Goal: Task Accomplishment & Management: Manage account settings

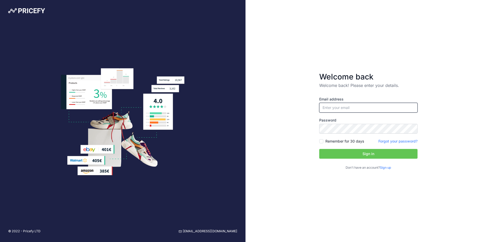
type input "[EMAIL_ADDRESS][DOMAIN_NAME]"
click at [394, 153] on button "Sign in" at bounding box center [368, 154] width 98 height 10
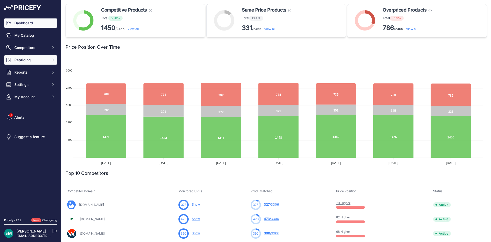
click at [42, 61] on span "Repricing" at bounding box center [31, 59] width 34 height 5
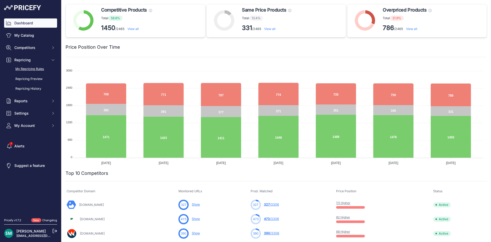
click at [40, 71] on link "My Repricing Rules" at bounding box center [30, 69] width 53 height 9
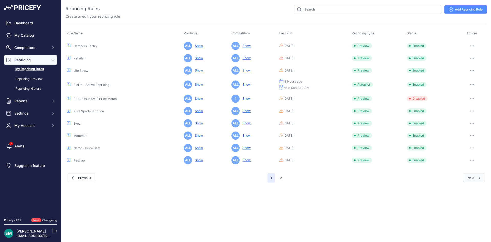
click at [472, 180] on button "Next" at bounding box center [474, 177] width 22 height 9
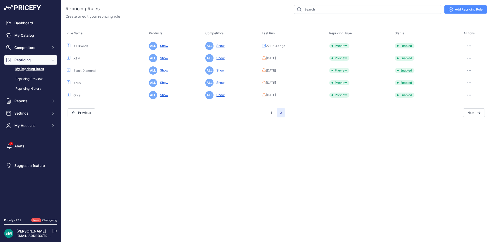
click at [471, 47] on button "button" at bounding box center [469, 45] width 10 height 7
click at [472, 65] on button "Run Preview" at bounding box center [469, 65] width 33 height 8
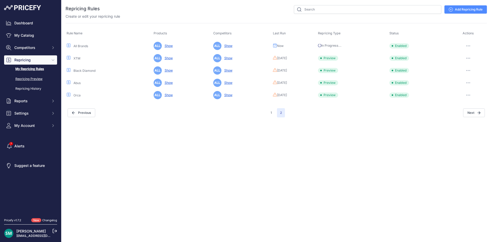
click at [27, 79] on link "Repricing Preview" at bounding box center [30, 79] width 53 height 9
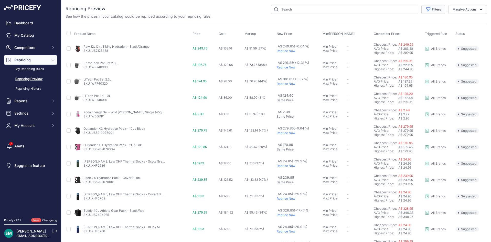
click at [429, 12] on button "Filters" at bounding box center [434, 9] width 24 height 9
click at [424, 30] on select "Select an option Orca Abus Black Diamond XTM All Brands Restrap Nemo - Price Be…" at bounding box center [416, 29] width 49 height 9
select select "9333"
click at [392, 25] on select "Select an option Orca Abus Black Diamond XTM All Brands Restrap Nemo - Price Be…" at bounding box center [416, 29] width 49 height 9
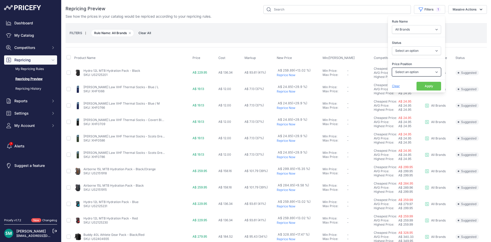
click at [413, 72] on select "Select an option I am higher Same price I am lower" at bounding box center [416, 72] width 49 height 9
select select "1"
click at [392, 68] on select "Select an option I am higher Same price I am lower" at bounding box center [416, 72] width 49 height 9
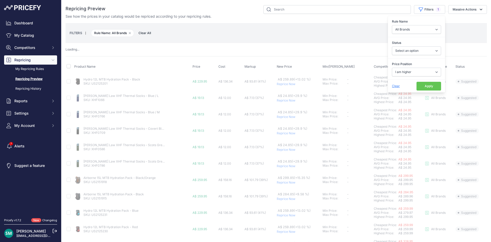
click at [417, 84] on button "Apply" at bounding box center [429, 86] width 25 height 9
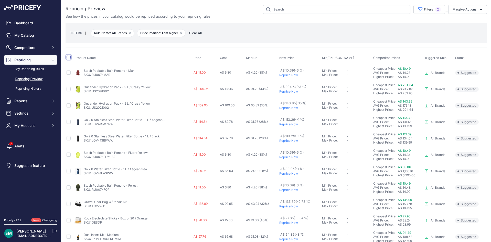
drag, startPoint x: 69, startPoint y: 57, endPoint x: 71, endPoint y: 62, distance: 5.7
click at [69, 57] on input "checkbox" at bounding box center [69, 57] width 4 height 4
checkbox input "true"
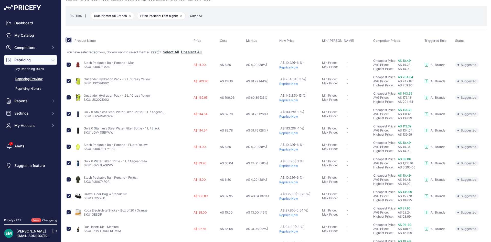
scroll to position [26, 0]
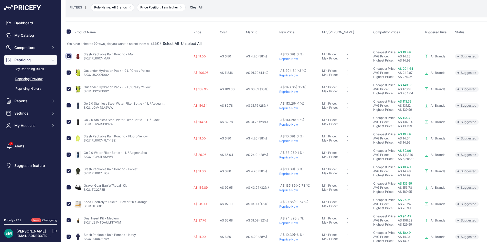
click at [68, 56] on input "checkbox" at bounding box center [69, 56] width 4 height 4
checkbox input "false"
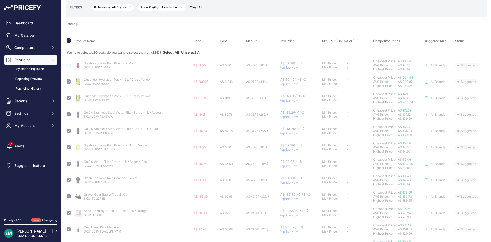
checkbox input "false"
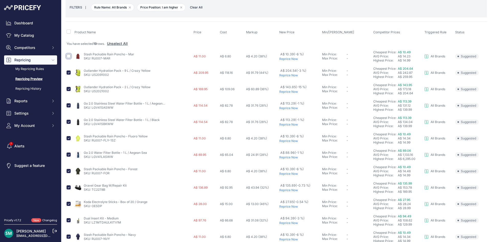
click at [68, 56] on input "checkbox" at bounding box center [69, 56] width 4 height 4
checkbox input "true"
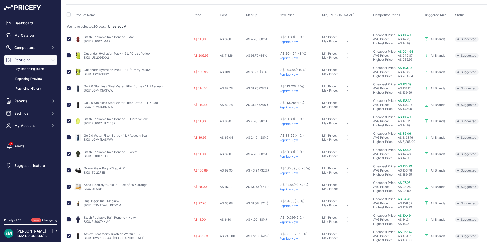
scroll to position [51, 0]
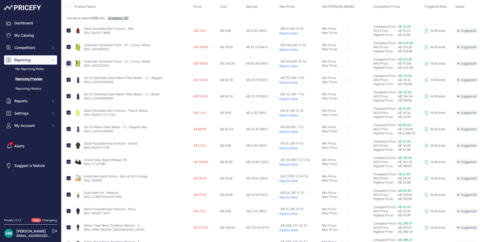
click at [69, 64] on input "checkbox" at bounding box center [69, 63] width 4 height 4
checkbox input "false"
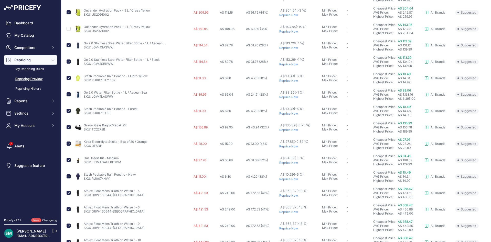
scroll to position [77, 0]
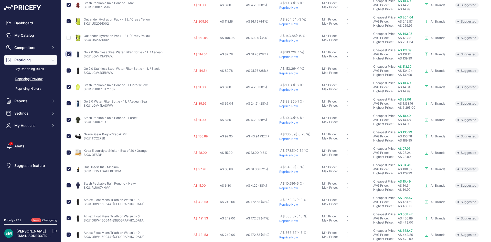
click at [70, 54] on input "checkbox" at bounding box center [69, 54] width 4 height 4
checkbox input "false"
click at [68, 70] on input "checkbox" at bounding box center [69, 70] width 4 height 4
checkbox input "false"
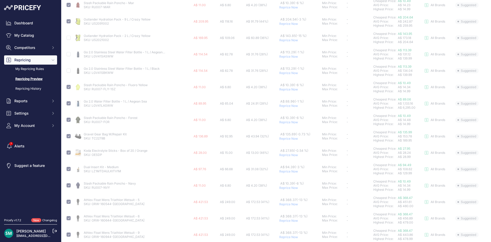
scroll to position [77, 0]
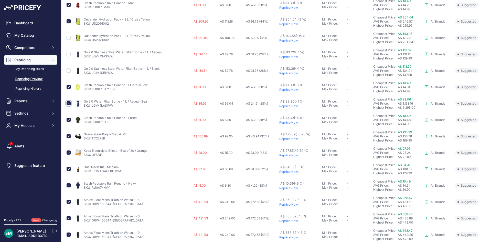
click at [70, 103] on input "checkbox" at bounding box center [69, 103] width 4 height 4
checkbox input "false"
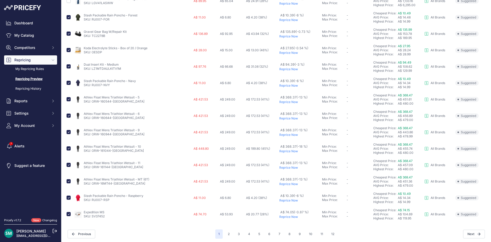
scroll to position [181, 0]
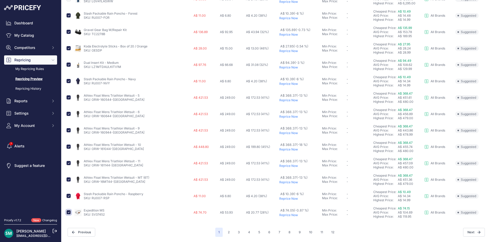
click at [69, 212] on input "checkbox" at bounding box center [69, 212] width 4 height 4
checkbox input "false"
drag, startPoint x: 121, startPoint y: 148, endPoint x: 93, endPoint y: 151, distance: 28.6
click at [93, 151] on td "Athlex Float Mens Triathlon Wetsuit - 10 SKU: ORW-161044-MN" at bounding box center [133, 147] width 119 height 16
copy link "ORW-161044-MN"
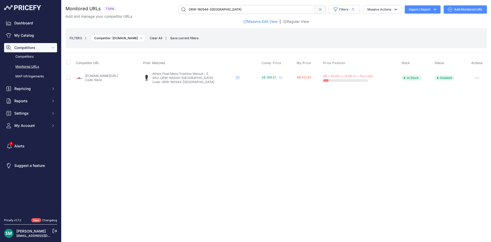
click at [113, 79] on p "Code: None" at bounding box center [101, 80] width 33 height 4
click at [113, 78] on p "Code: None" at bounding box center [101, 80] width 33 height 4
click at [114, 77] on link "bicyclestore.com.au/orca-men-s-athlex-float-wetsuit.html?prirule_jdsnikfkfjsd=7…" at bounding box center [101, 76] width 33 height 4
click at [478, 78] on button "button" at bounding box center [477, 77] width 10 height 7
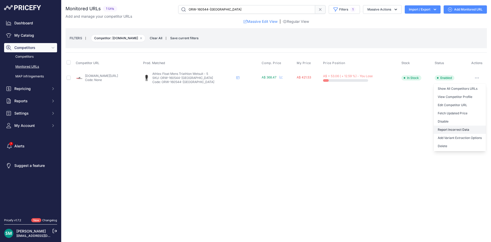
click at [470, 128] on button "Report Incorrect Data" at bounding box center [460, 130] width 52 height 8
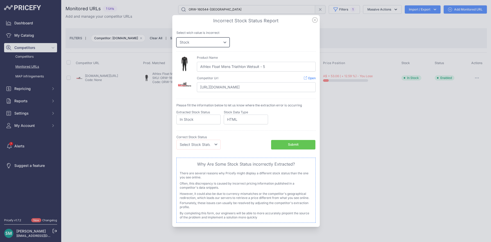
click at [194, 43] on select "Price Stock" at bounding box center [202, 42] width 53 height 10
select select "price"
click at [176, 37] on select "Price Stock" at bounding box center [202, 42] width 53 height 10
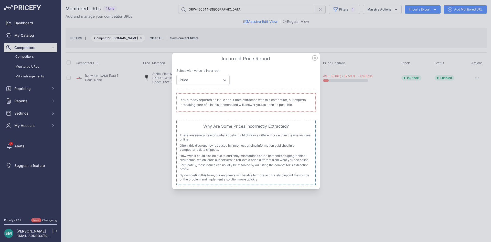
click at [317, 58] on icon at bounding box center [315, 58] width 6 height 6
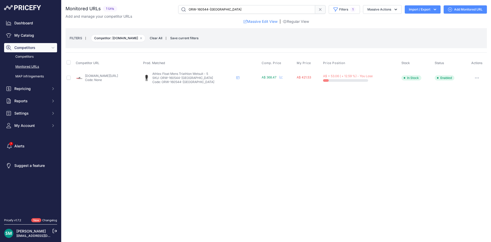
click at [477, 78] on icon "button" at bounding box center [477, 77] width 4 height 1
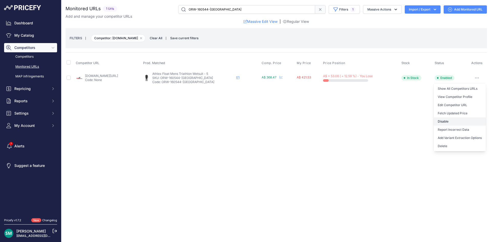
click at [462, 120] on button "Disable" at bounding box center [460, 121] width 52 height 8
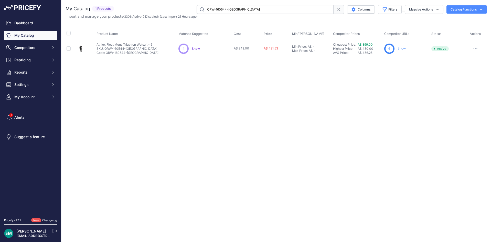
click at [364, 43] on link "A$ 399.00" at bounding box center [365, 45] width 15 height 4
click at [366, 44] on link "A$ 368.47" at bounding box center [365, 45] width 15 height 4
click at [370, 46] on link "A$ 368.47" at bounding box center [365, 45] width 15 height 4
click at [368, 43] on link "A$ 368.47" at bounding box center [365, 45] width 15 height 4
click at [367, 46] on link "A$ 368.47" at bounding box center [365, 45] width 15 height 4
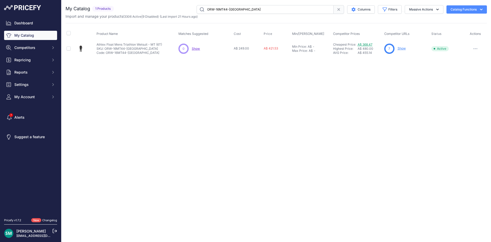
click at [373, 44] on link "A$ 368.47" at bounding box center [365, 45] width 15 height 4
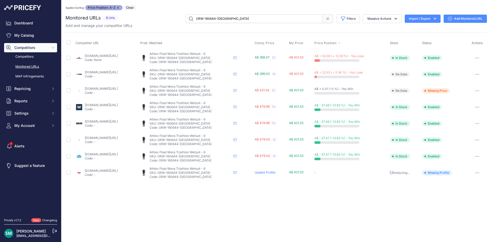
click at [474, 56] on button "button" at bounding box center [477, 57] width 10 height 7
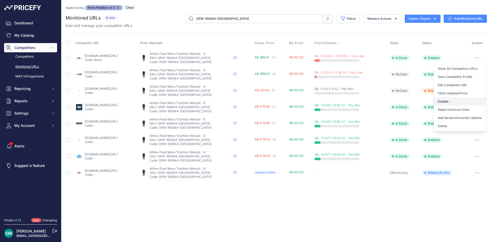
click at [465, 103] on button "Disable" at bounding box center [460, 101] width 52 height 8
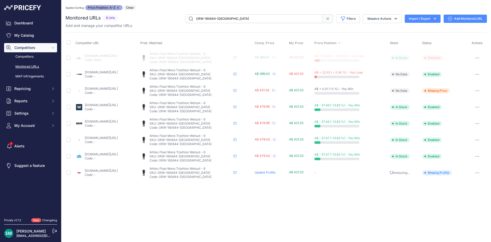
click at [472, 75] on div at bounding box center [477, 74] width 17 height 7
click at [476, 75] on button "button" at bounding box center [477, 74] width 10 height 7
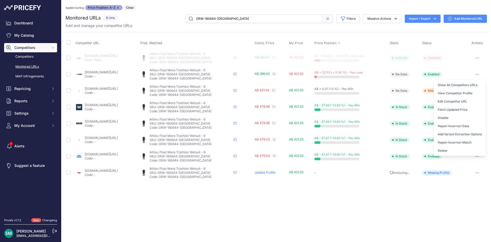
drag, startPoint x: 225, startPoint y: 218, endPoint x: 236, endPoint y: 200, distance: 21.4
click at [225, 218] on div "Close You are not connected to the internet. Applied Sorting: Price Position: A…" at bounding box center [276, 121] width 430 height 242
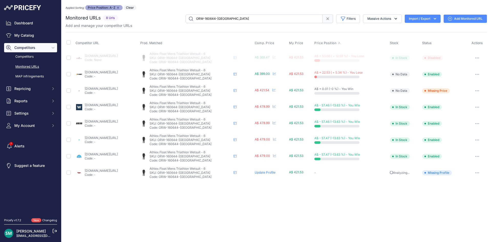
click at [474, 75] on button "button" at bounding box center [477, 74] width 10 height 7
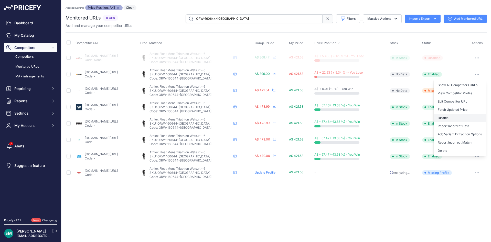
click at [450, 120] on button "Disable" at bounding box center [460, 118] width 52 height 8
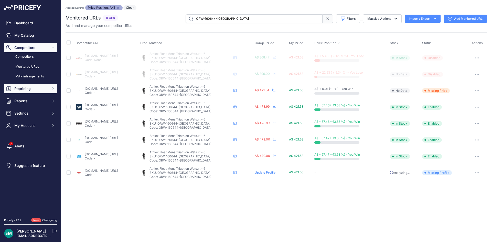
click at [20, 88] on span "Repricing" at bounding box center [31, 88] width 34 height 5
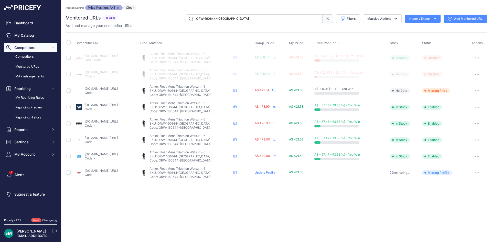
click at [23, 108] on link "Repricing Preview" at bounding box center [30, 107] width 53 height 9
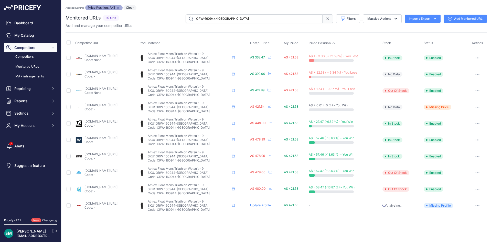
click at [475, 58] on button "button" at bounding box center [478, 57] width 10 height 7
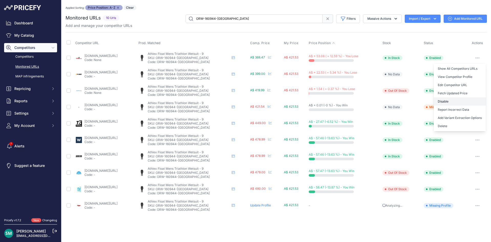
click at [469, 100] on button "Disable" at bounding box center [460, 101] width 52 height 8
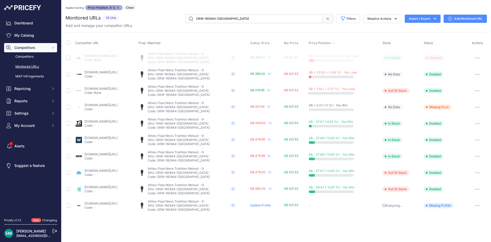
click at [476, 75] on button "button" at bounding box center [478, 74] width 10 height 7
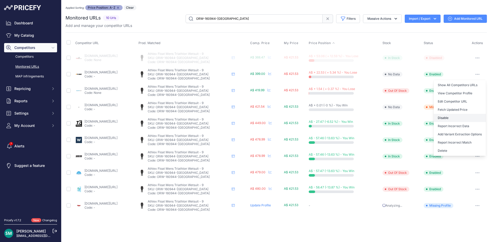
click at [453, 120] on button "Disable" at bounding box center [460, 118] width 52 height 8
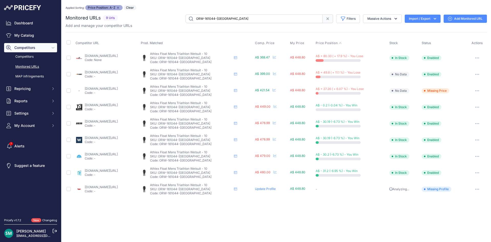
click at [476, 58] on icon "button" at bounding box center [476, 58] width 1 height 1
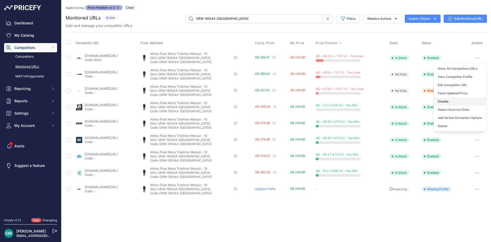
click at [471, 100] on button "Disable" at bounding box center [460, 101] width 52 height 8
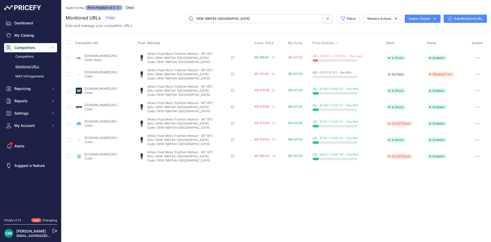
click at [478, 57] on button "button" at bounding box center [478, 57] width 10 height 7
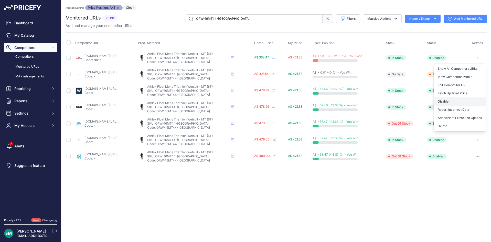
click at [457, 98] on button "Disable" at bounding box center [460, 101] width 52 height 8
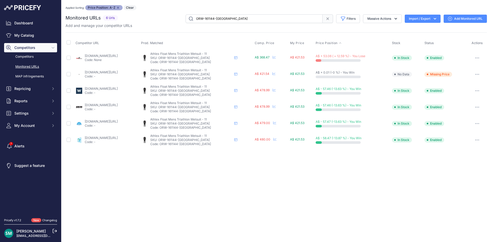
click at [477, 58] on icon "button" at bounding box center [477, 57] width 4 height 1
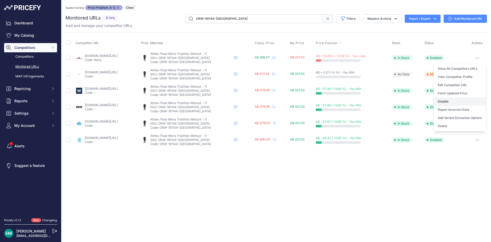
click at [466, 100] on button "Disable" at bounding box center [460, 101] width 52 height 8
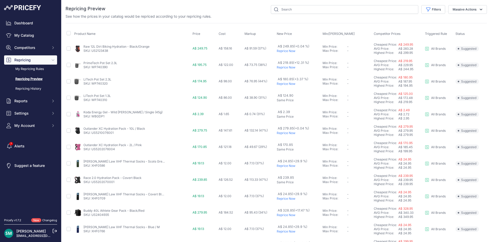
drag, startPoint x: 432, startPoint y: 11, endPoint x: 432, endPoint y: 15, distance: 3.3
click at [432, 12] on button "Filters" at bounding box center [434, 9] width 24 height 9
click at [434, 27] on select "Select an option Orca Abus Black Diamond XTM All Brands Restrap Nemo - Price Be…" at bounding box center [416, 29] width 49 height 9
select select "9333"
click at [392, 25] on select "Select an option Orca Abus Black Diamond XTM All Brands Restrap Nemo - Price Be…" at bounding box center [416, 29] width 49 height 9
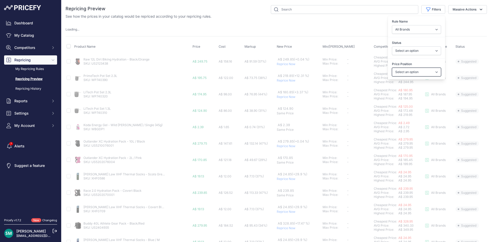
drag, startPoint x: 417, startPoint y: 72, endPoint x: 417, endPoint y: 75, distance: 3.3
click at [417, 72] on select "Select an option I am higher Same price I am lower" at bounding box center [416, 72] width 49 height 9
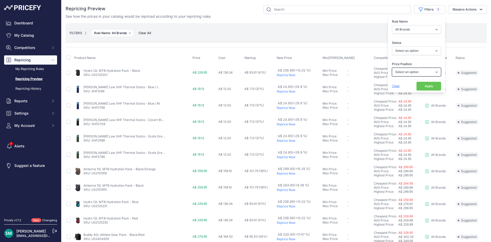
select select "1"
click at [392, 68] on select "Select an option I am higher Same price I am lower" at bounding box center [416, 72] width 49 height 9
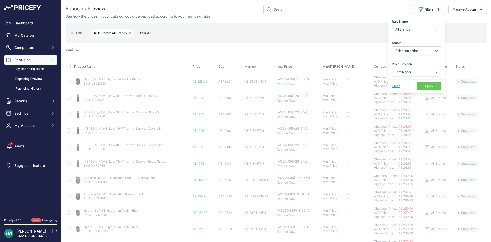
click at [426, 85] on button "Apply" at bounding box center [429, 86] width 25 height 9
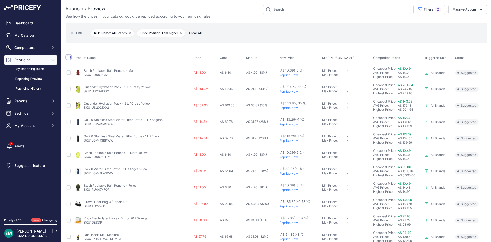
click at [69, 57] on input "checkbox" at bounding box center [69, 57] width 4 height 4
checkbox input "true"
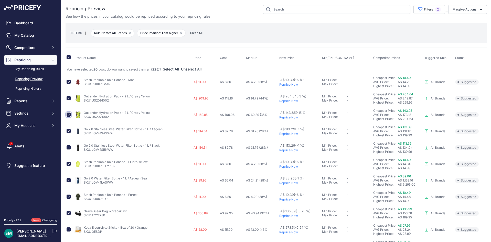
click at [68, 114] on input "checkbox" at bounding box center [69, 114] width 4 height 4
checkbox input "false"
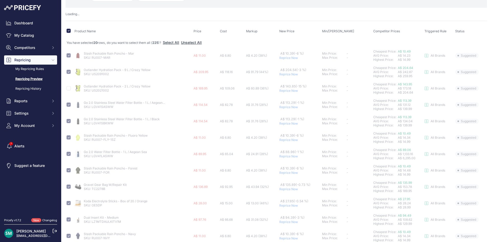
scroll to position [51, 0]
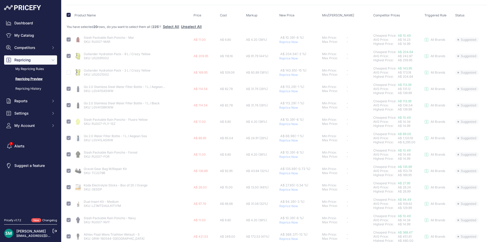
checkbox input "false"
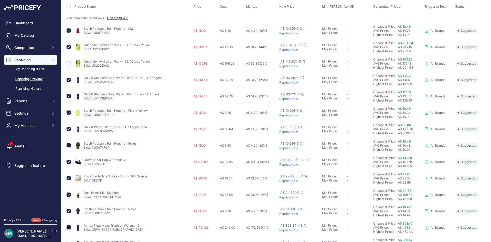
scroll to position [42, 0]
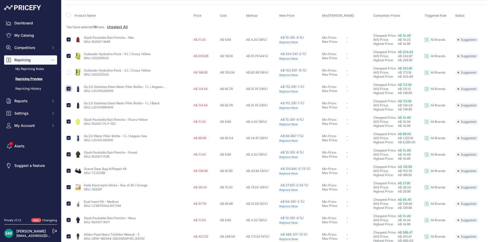
click at [68, 90] on input "checkbox" at bounding box center [69, 89] width 4 height 4
checkbox input "false"
click at [69, 106] on input "checkbox" at bounding box center [69, 105] width 4 height 4
checkbox input "false"
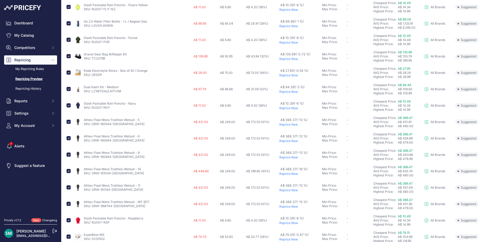
scroll to position [181, 0]
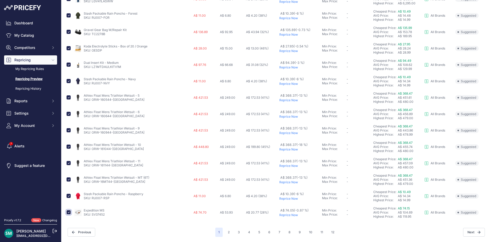
click at [68, 212] on input "checkbox" at bounding box center [69, 212] width 4 height 4
checkbox input "false"
click at [70, 98] on input "checkbox" at bounding box center [69, 97] width 4 height 4
checkbox input "false"
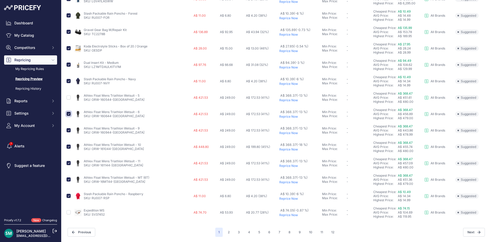
click at [68, 114] on input "checkbox" at bounding box center [69, 114] width 4 height 4
checkbox input "false"
click at [68, 130] on input "checkbox" at bounding box center [69, 130] width 4 height 4
checkbox input "false"
drag, startPoint x: 68, startPoint y: 146, endPoint x: 65, endPoint y: 158, distance: 11.8
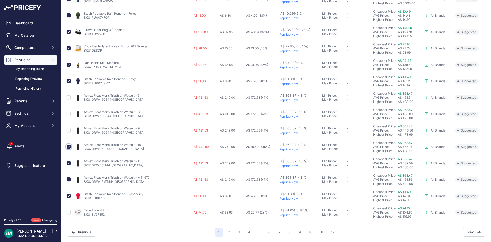
click at [68, 147] on input "checkbox" at bounding box center [69, 146] width 4 height 4
checkbox input "false"
click at [69, 163] on input "checkbox" at bounding box center [69, 163] width 4 height 4
checkbox input "false"
click at [68, 180] on input "checkbox" at bounding box center [69, 179] width 4 height 4
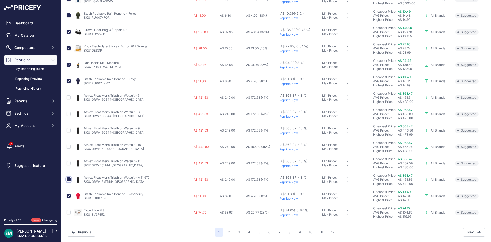
checkbox input "false"
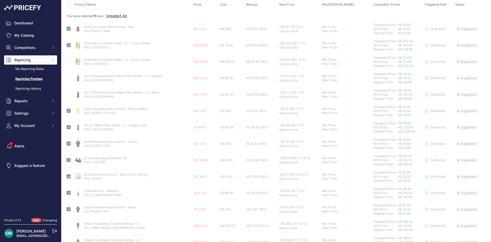
scroll to position [0, 0]
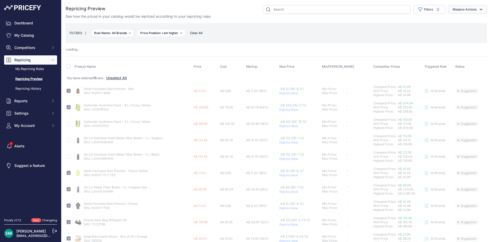
click at [470, 5] on button "Massive Actions" at bounding box center [468, 9] width 39 height 9
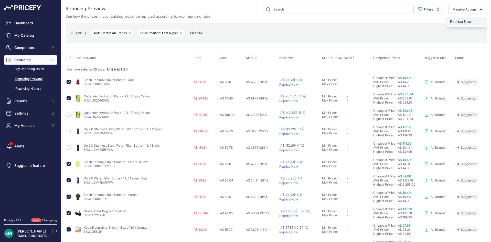
click at [465, 19] on span "Reprice Now" at bounding box center [461, 21] width 22 height 4
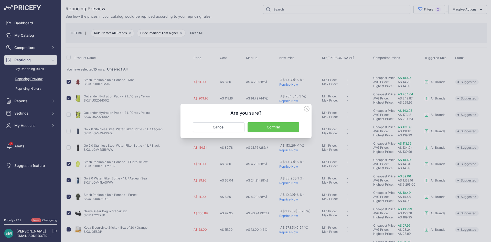
drag, startPoint x: 288, startPoint y: 128, endPoint x: 289, endPoint y: 130, distance: 2.8
click at [288, 128] on button "Confirm" at bounding box center [274, 127] width 52 height 10
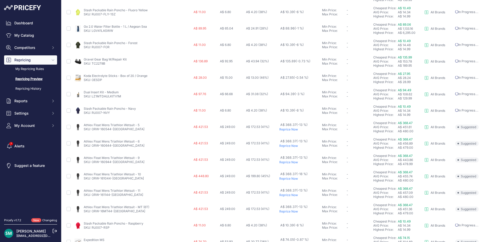
scroll to position [186, 0]
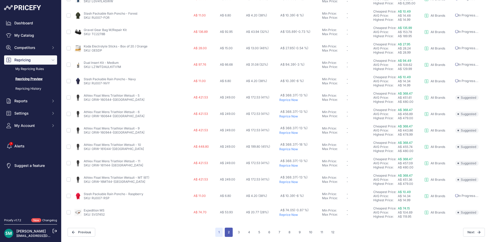
drag, startPoint x: 227, startPoint y: 233, endPoint x: 237, endPoint y: 219, distance: 17.4
click at [227, 233] on button "2" at bounding box center [229, 231] width 8 height 9
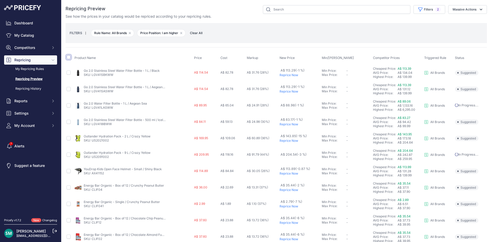
click at [70, 57] on input "checkbox" at bounding box center [69, 57] width 4 height 4
checkbox input "true"
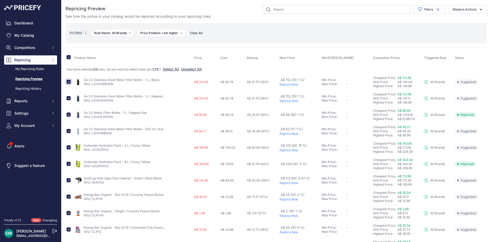
click at [68, 81] on input "checkbox" at bounding box center [69, 82] width 4 height 4
checkbox input "false"
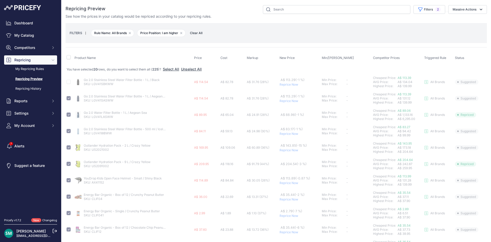
checkbox input "false"
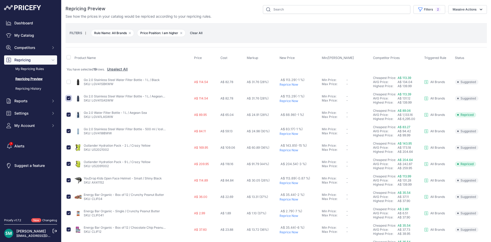
click at [68, 99] on input "checkbox" at bounding box center [69, 98] width 4 height 4
checkbox input "false"
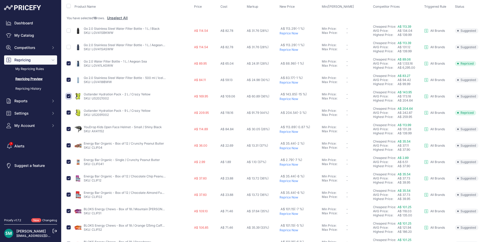
click at [67, 96] on input "checkbox" at bounding box center [69, 96] width 4 height 4
checkbox input "false"
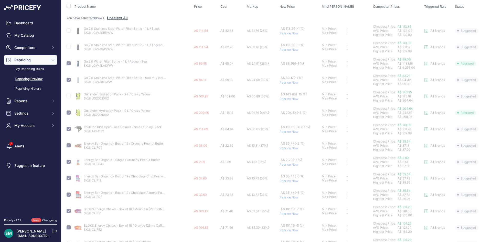
scroll to position [77, 0]
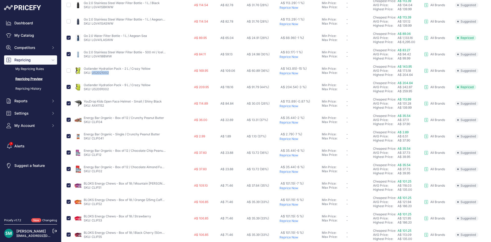
drag, startPoint x: 107, startPoint y: 74, endPoint x: 92, endPoint y: 74, distance: 14.9
click at [92, 74] on p "SKU: US2021002" at bounding box center [117, 73] width 67 height 4
copy link "US2021002"
click at [291, 107] on p "Reprice Now" at bounding box center [300, 106] width 40 height 4
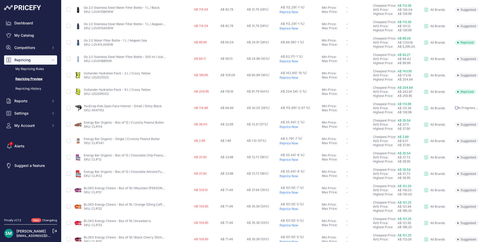
scroll to position [91, 0]
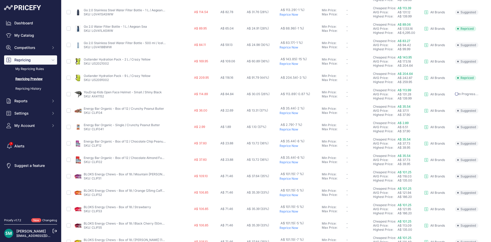
click at [289, 113] on p "Reprice Now" at bounding box center [300, 113] width 40 height 4
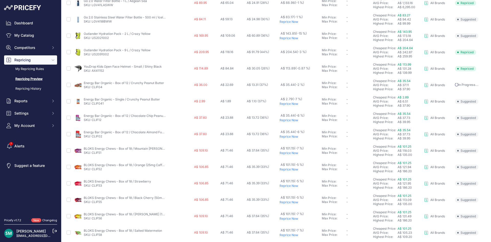
scroll to position [102, 0]
click at [291, 103] on p "Reprice Now" at bounding box center [300, 104] width 40 height 4
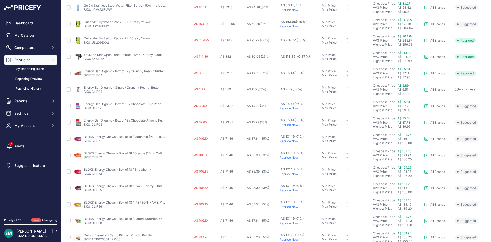
scroll to position [142, 0]
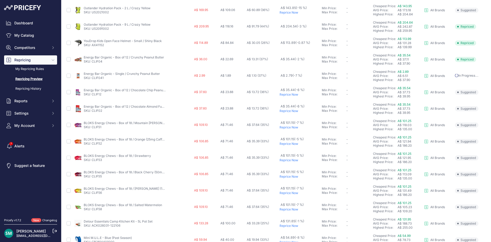
click at [292, 95] on p "Reprice Now" at bounding box center [300, 94] width 40 height 4
click at [287, 112] on p "Reprice Now" at bounding box center [300, 111] width 40 height 4
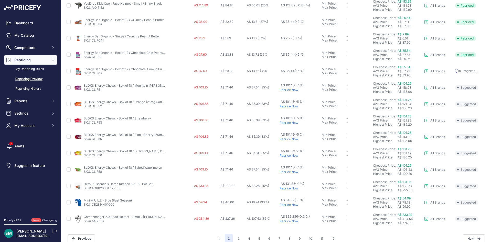
scroll to position [172, 0]
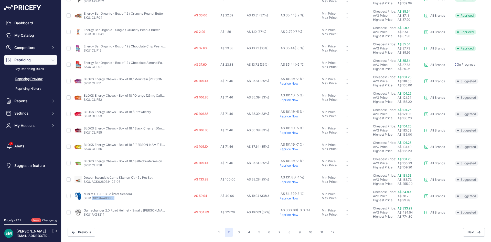
drag, startPoint x: 112, startPoint y: 200, endPoint x: 91, endPoint y: 201, distance: 20.5
click at [91, 201] on td "Mini M.U.L.E - Blue (Past Season) SKU: CB2814401000" at bounding box center [134, 196] width 120 height 16
copy link "CB2814401000"
click at [293, 215] on p "Reprice Now" at bounding box center [300, 215] width 40 height 4
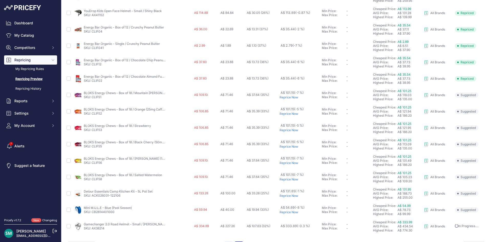
scroll to position [186, 0]
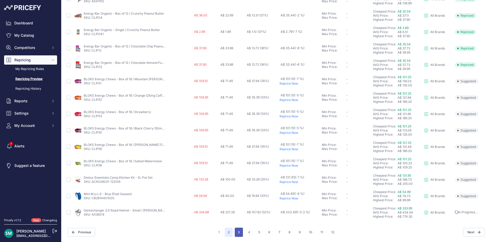
click at [240, 233] on button "3" at bounding box center [239, 231] width 8 height 9
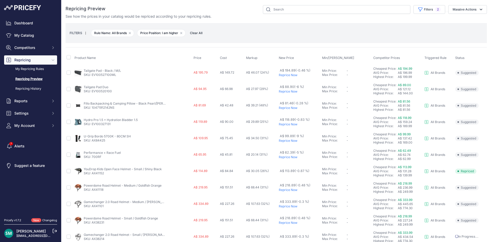
click at [288, 109] on p "Reprice Now" at bounding box center [299, 108] width 41 height 4
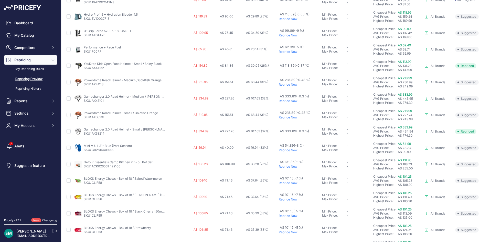
scroll to position [114, 0]
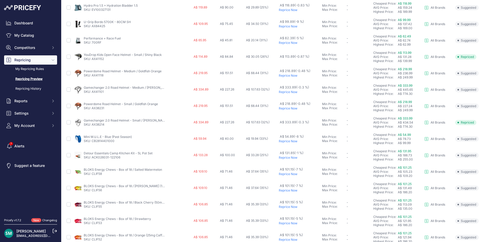
click at [286, 76] on p "Reprice Now" at bounding box center [299, 76] width 41 height 4
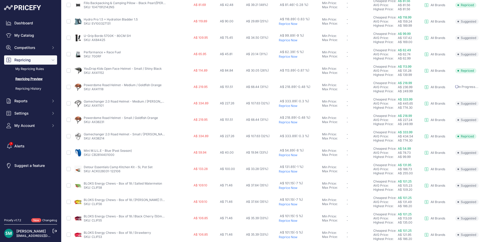
scroll to position [128, 0]
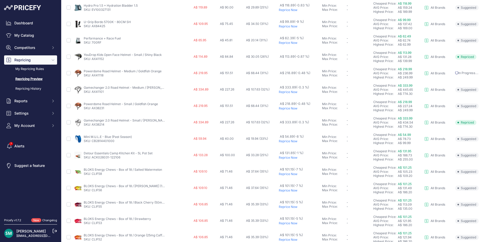
click at [293, 92] on p "Reprice Now" at bounding box center [299, 92] width 41 height 4
click at [291, 109] on p "Reprice Now" at bounding box center [299, 108] width 41 height 4
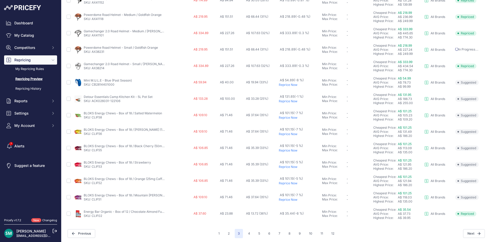
scroll to position [186, 0]
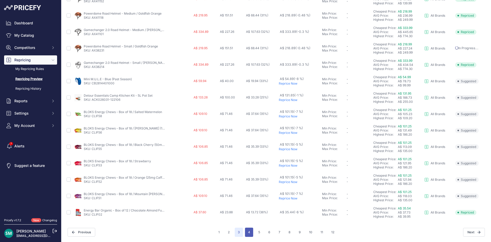
click at [250, 233] on button "4" at bounding box center [249, 231] width 8 height 9
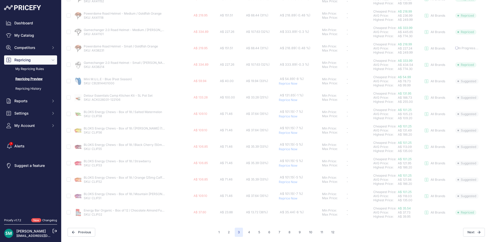
scroll to position [172, 0]
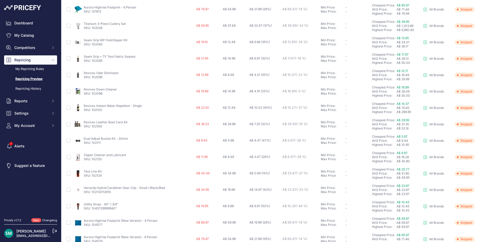
scroll to position [95, 0]
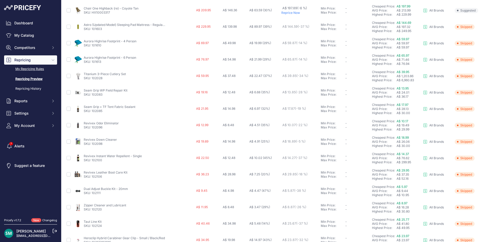
click at [38, 69] on link "My Repricing Rules" at bounding box center [30, 69] width 53 height 9
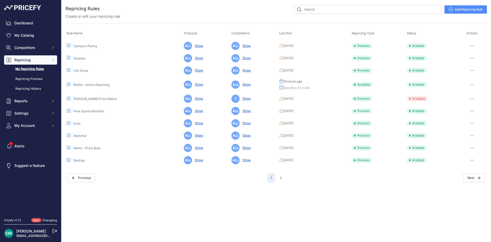
click at [474, 179] on button "Next" at bounding box center [474, 177] width 22 height 9
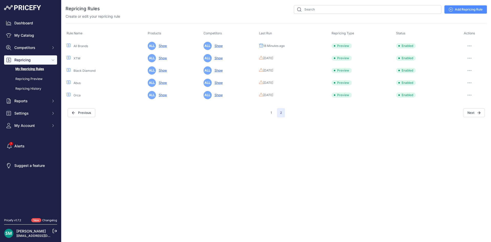
click at [469, 44] on button "button" at bounding box center [470, 45] width 10 height 7
click at [471, 58] on link "Edit" at bounding box center [469, 57] width 33 height 8
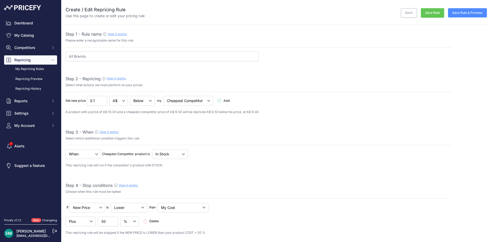
select select "7"
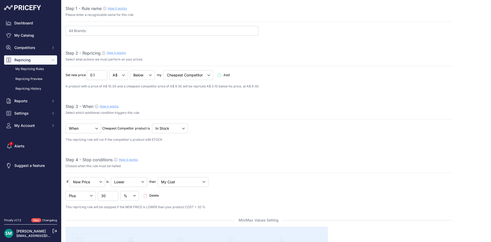
scroll to position [51, 0]
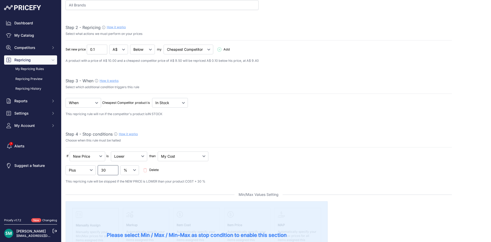
click at [118, 173] on input "30" at bounding box center [108, 170] width 20 height 10
click at [114, 169] on input "30.01" at bounding box center [108, 170] width 20 height 10
click at [114, 169] on input "30.02" at bounding box center [108, 170] width 20 height 10
drag, startPoint x: 104, startPoint y: 171, endPoint x: 126, endPoint y: 171, distance: 21.8
click at [126, 171] on div "Minus Plus Multiplied Divided 30.02 Delete" at bounding box center [259, 170] width 387 height 10
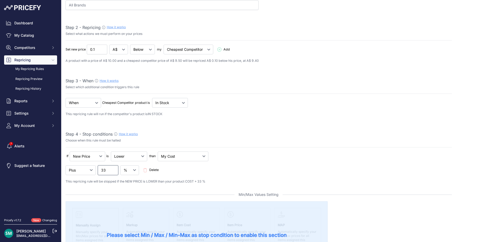
type input "33"
click at [188, 157] on select "My Price Min Price Max Price Min/Max Price My Cost" at bounding box center [183, 156] width 51 height 10
click at [227, 155] on div "If New Price No Condition is Add" at bounding box center [259, 156] width 387 height 10
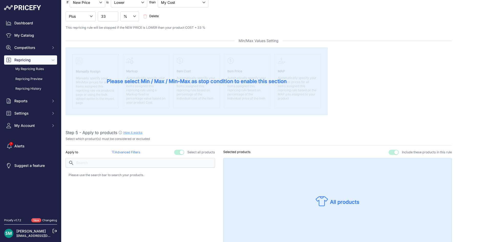
scroll to position [179, 0]
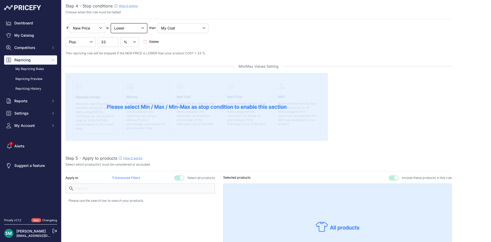
click at [131, 27] on select "Lower Higher Lower/Higher" at bounding box center [129, 28] width 36 height 10
click at [173, 29] on select "My Price Min Price Max Price Min/Max Price My Cost" at bounding box center [183, 28] width 51 height 10
click at [225, 40] on div "Minus Plus Multiplied Divided 33 Delete" at bounding box center [259, 42] width 387 height 10
click at [151, 42] on span "Delete" at bounding box center [153, 41] width 9 height 5
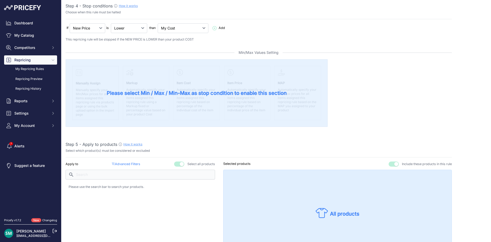
click at [170, 34] on div "If New Price No Condition is" at bounding box center [259, 32] width 387 height 19
click at [173, 31] on select "My Price Min Price Max Price Min/Max Price My Cost" at bounding box center [183, 28] width 51 height 10
click at [126, 31] on select "Lower Higher Lower/Higher" at bounding box center [129, 28] width 36 height 10
select select "not_lower_and_higher"
click at [111, 23] on select "Lower Higher Lower/Higher" at bounding box center [129, 28] width 36 height 10
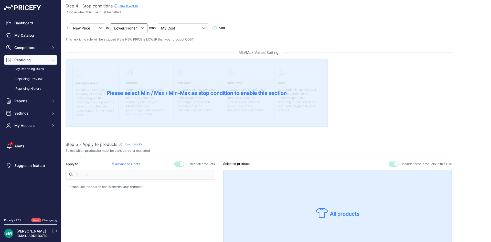
select select "min_max_price"
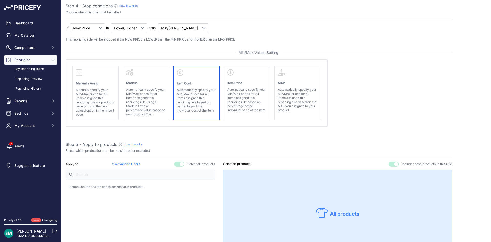
click at [196, 98] on p "Automatically specify your Min/Max prices for all items assigned this repricing…" at bounding box center [196, 100] width 39 height 25
select select "cost"
select select "above"
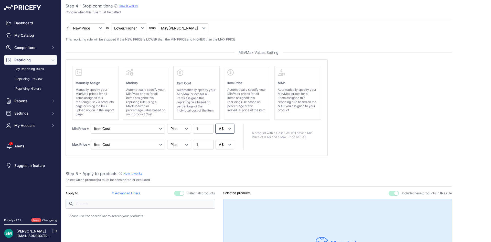
click at [234, 127] on select "A$ %" at bounding box center [225, 129] width 19 height 10
select select "percentage"
click at [216, 124] on select "A$ %" at bounding box center [225, 129] width 19 height 10
drag, startPoint x: 230, startPoint y: 144, endPoint x: 231, endPoint y: 147, distance: 2.8
click at [230, 144] on select "A$ %" at bounding box center [225, 145] width 19 height 10
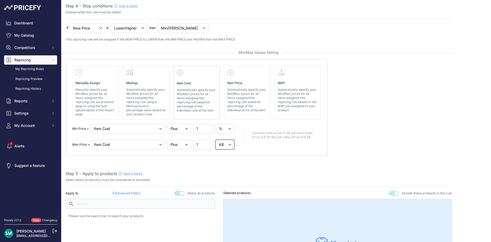
select select "percentage"
click at [216, 140] on select "A$ %" at bounding box center [225, 145] width 19 height 10
drag, startPoint x: 202, startPoint y: 128, endPoint x: 190, endPoint y: 130, distance: 11.6
click at [190, 130] on div "Min Price = Markup Item Cost Item Price 1" at bounding box center [153, 129] width 163 height 10
type input "30"
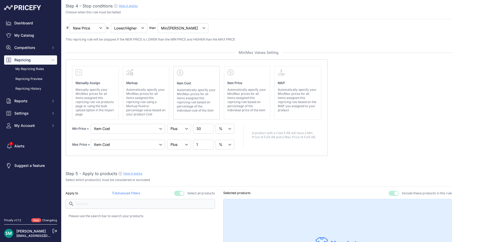
click at [341, 142] on absolute "Please select Min / Max / Min-Max as stop condition to enable this section Manu…" at bounding box center [259, 107] width 387 height 97
drag, startPoint x: 195, startPoint y: 146, endPoint x: 208, endPoint y: 147, distance: 12.9
click at [195, 146] on input "1" at bounding box center [203, 145] width 20 height 10
type input "100"
click at [346, 149] on absolute "Please select Min / Max / Min-Max as stop condition to enable this section Manu…" at bounding box center [259, 107] width 387 height 97
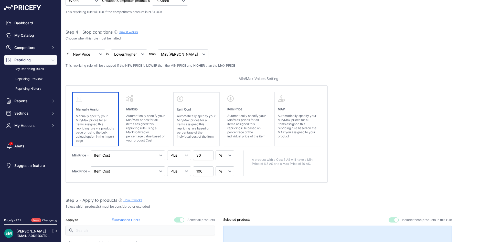
scroll to position [128, 0]
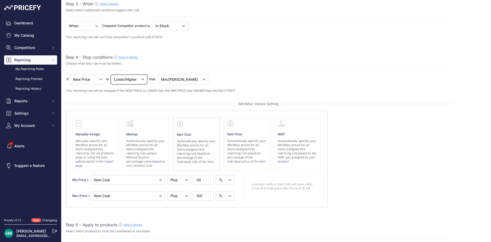
click at [126, 81] on select "Lower Higher Lower/Higher" at bounding box center [129, 80] width 36 height 10
select select "not_lower"
click at [111, 75] on select "Lower Higher Lower/Higher" at bounding box center [129, 80] width 36 height 10
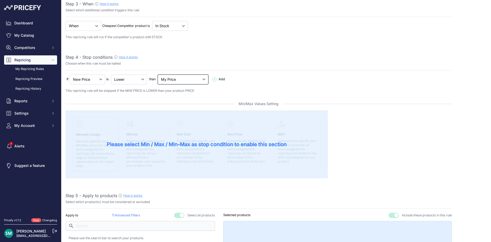
click at [168, 81] on select "My Price Min Price Max Price Min/Max Price My Cost" at bounding box center [183, 80] width 51 height 10
select select "my_cost"
click at [159, 75] on select "My Price Min Price Max Price Min/Max Price My Cost" at bounding box center [183, 80] width 51 height 10
click at [219, 80] on span "Add" at bounding box center [222, 79] width 6 height 5
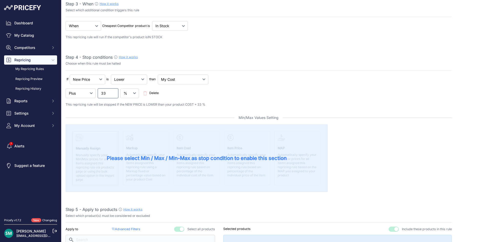
click at [109, 94] on input "33" at bounding box center [108, 93] width 20 height 10
type input "35"
drag, startPoint x: 245, startPoint y: 99, endPoint x: 251, endPoint y: 113, distance: 15.8
click at [245, 99] on div "If New Price No Condition is" at bounding box center [259, 91] width 387 height 33
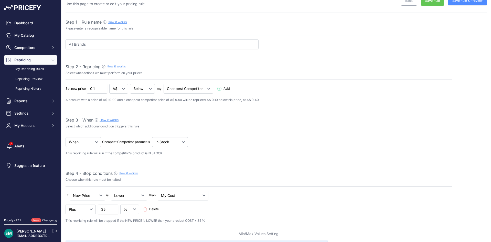
scroll to position [0, 0]
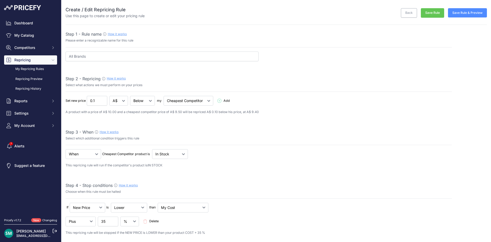
click at [429, 11] on button "Save Rule" at bounding box center [432, 12] width 23 height 9
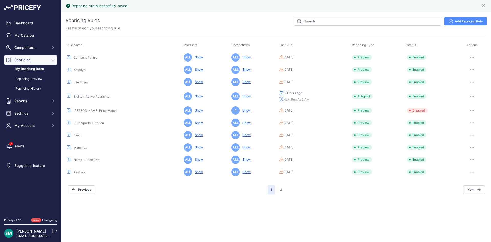
click at [475, 189] on button "Next" at bounding box center [474, 189] width 22 height 9
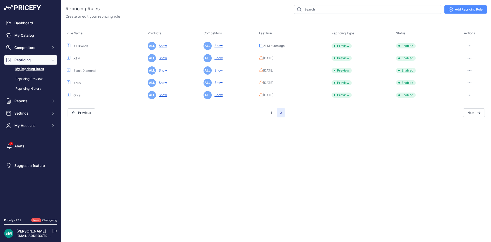
click at [470, 47] on button "button" at bounding box center [470, 45] width 10 height 7
click at [474, 64] on button "Run Preview" at bounding box center [469, 65] width 33 height 8
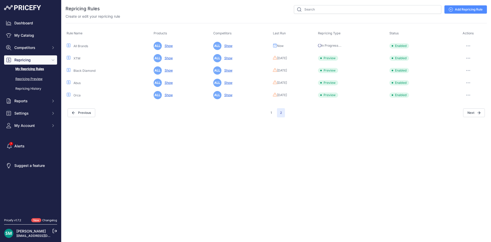
click at [37, 79] on link "Repricing Preview" at bounding box center [30, 79] width 53 height 9
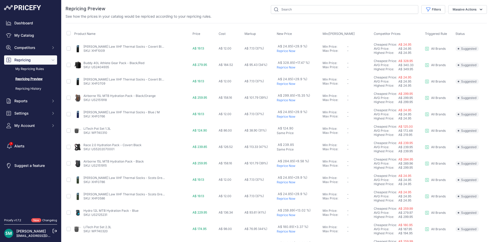
drag, startPoint x: 438, startPoint y: 9, endPoint x: 437, endPoint y: 14, distance: 5.2
click at [438, 9] on button "Filters" at bounding box center [434, 9] width 24 height 9
drag, startPoint x: 435, startPoint y: 28, endPoint x: 435, endPoint y: 34, distance: 5.1
click at [435, 28] on select "Select an option Orca Abus Black Diamond XTM All Brands Restrap Nemo - Price Be…" at bounding box center [416, 29] width 49 height 9
select select "9333"
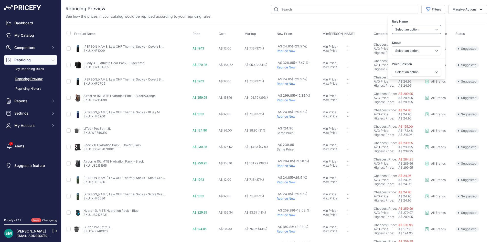
click at [392, 25] on select "Select an option Orca Abus Black Diamond XTM All Brands Restrap Nemo - Price Be…" at bounding box center [416, 29] width 49 height 9
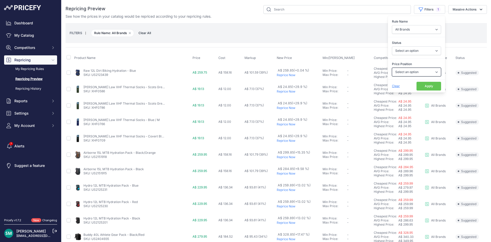
click at [416, 69] on select "Select an option I am higher Same price I am lower" at bounding box center [416, 72] width 49 height 9
select select "0"
click at [392, 68] on select "Select an option I am higher Same price I am lower" at bounding box center [416, 72] width 49 height 9
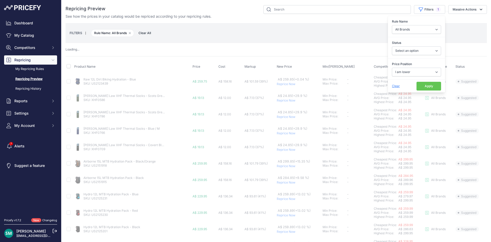
click at [426, 88] on button "Apply" at bounding box center [429, 86] width 25 height 9
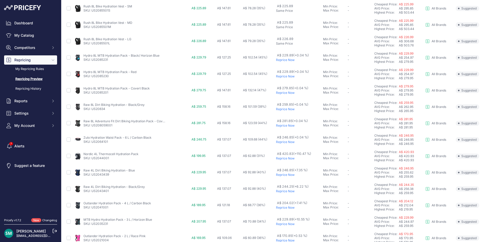
scroll to position [51, 0]
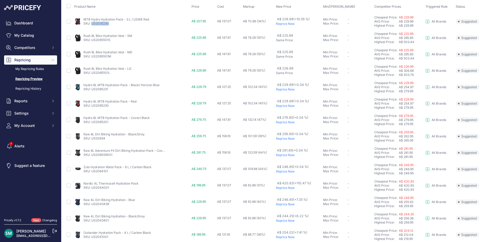
drag, startPoint x: 114, startPoint y: 25, endPoint x: 92, endPoint y: 26, distance: 22.3
click at [92, 26] on td "MTB Hydro Hydration Pack - 3 L / USWE Red SKU: US2035230" at bounding box center [131, 21] width 117 height 17
copy link "US2035230"
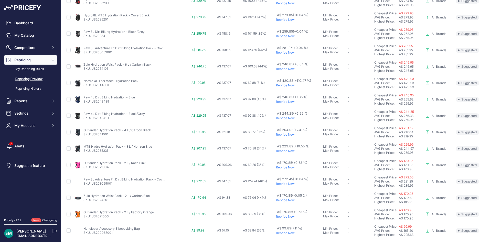
scroll to position [172, 0]
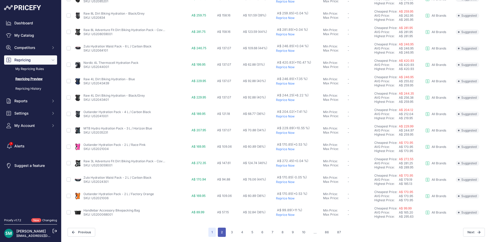
click at [221, 233] on button "2" at bounding box center [222, 231] width 8 height 9
